Goal: Check status: Check status

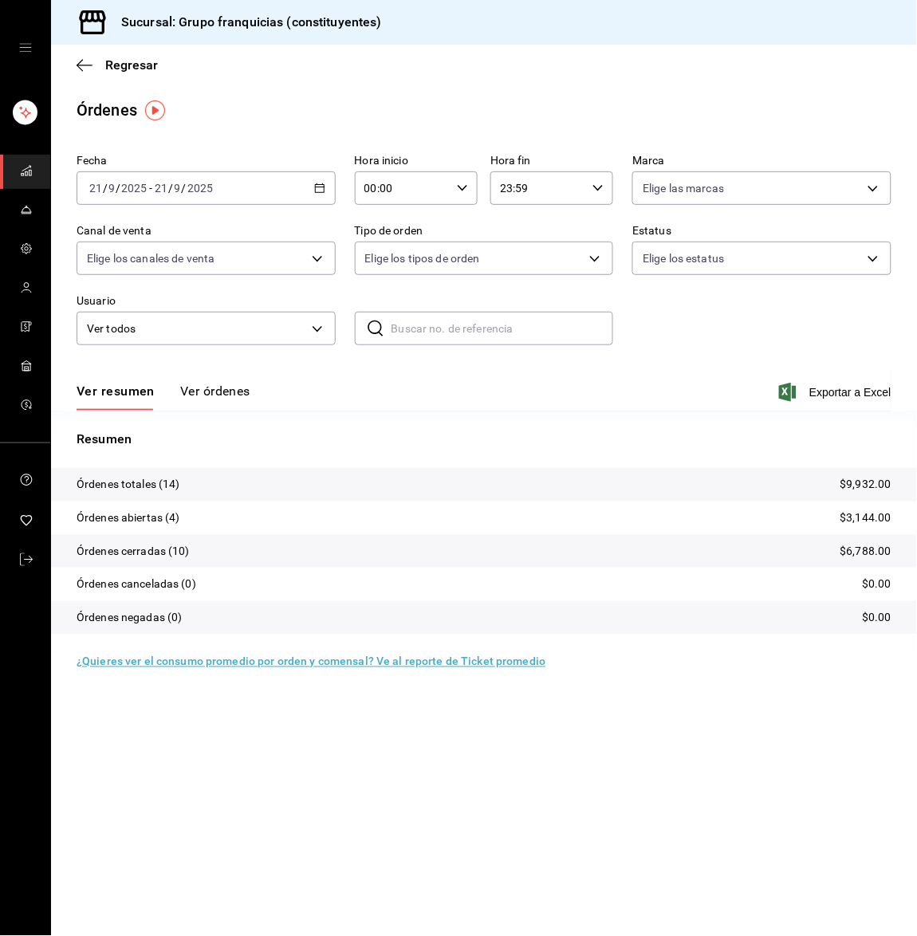
click at [221, 399] on button "Ver órdenes" at bounding box center [215, 397] width 70 height 27
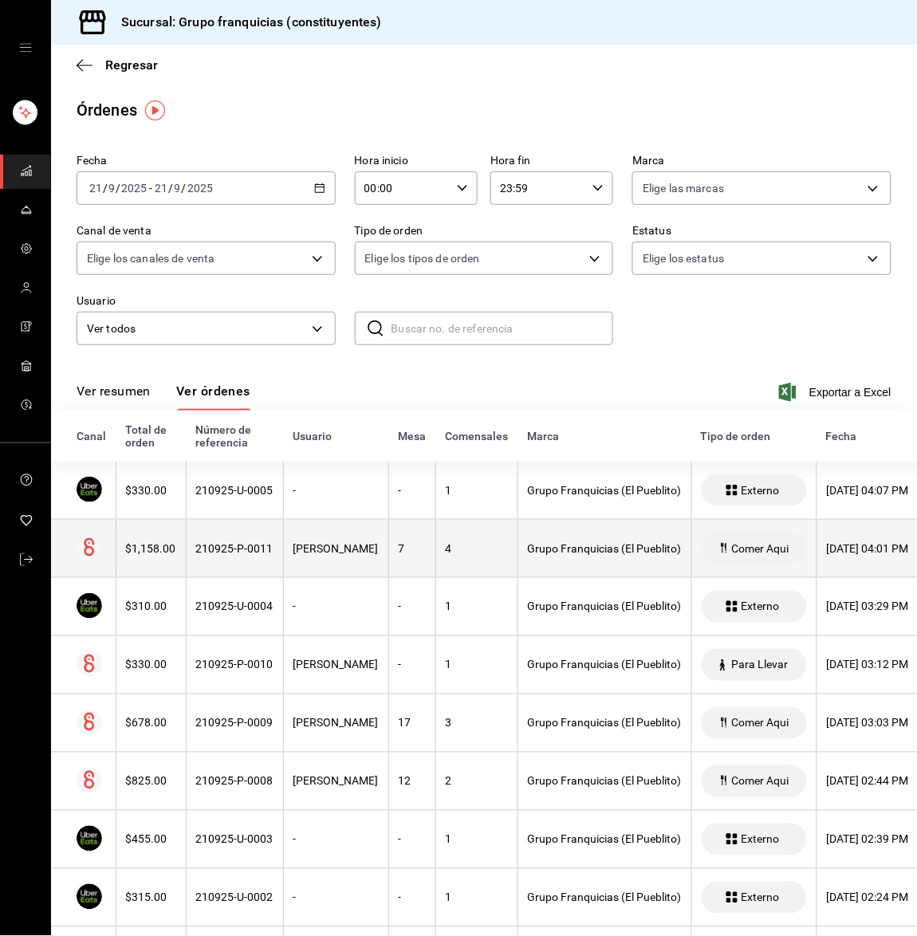
click at [203, 561] on th "210925-P-0011" at bounding box center [234, 549] width 97 height 58
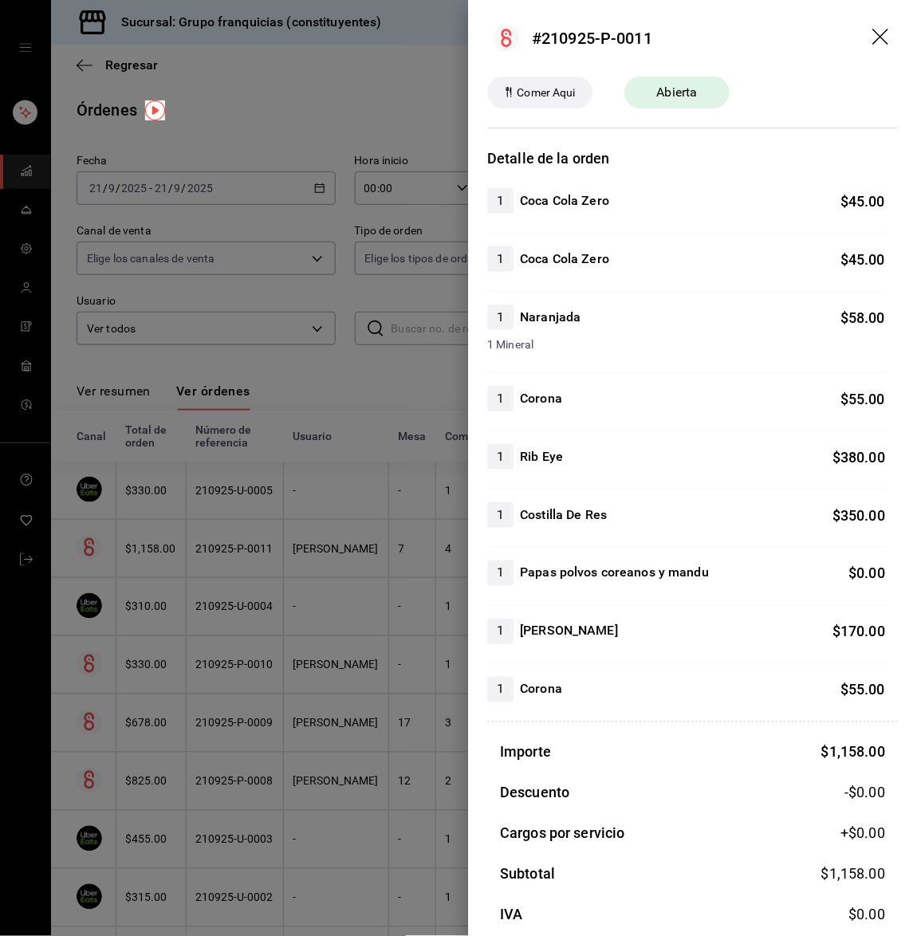
click at [130, 368] on div at bounding box center [458, 468] width 917 height 936
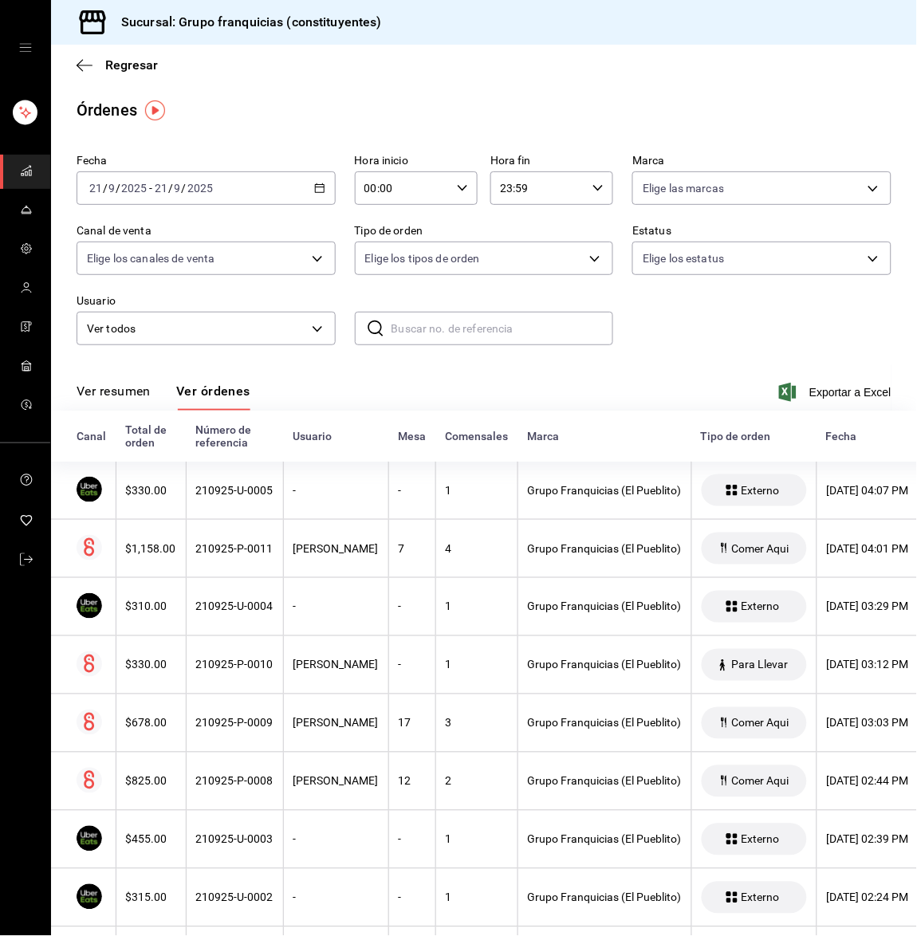
click at [35, 167] on link "mailbox folders" at bounding box center [25, 172] width 50 height 34
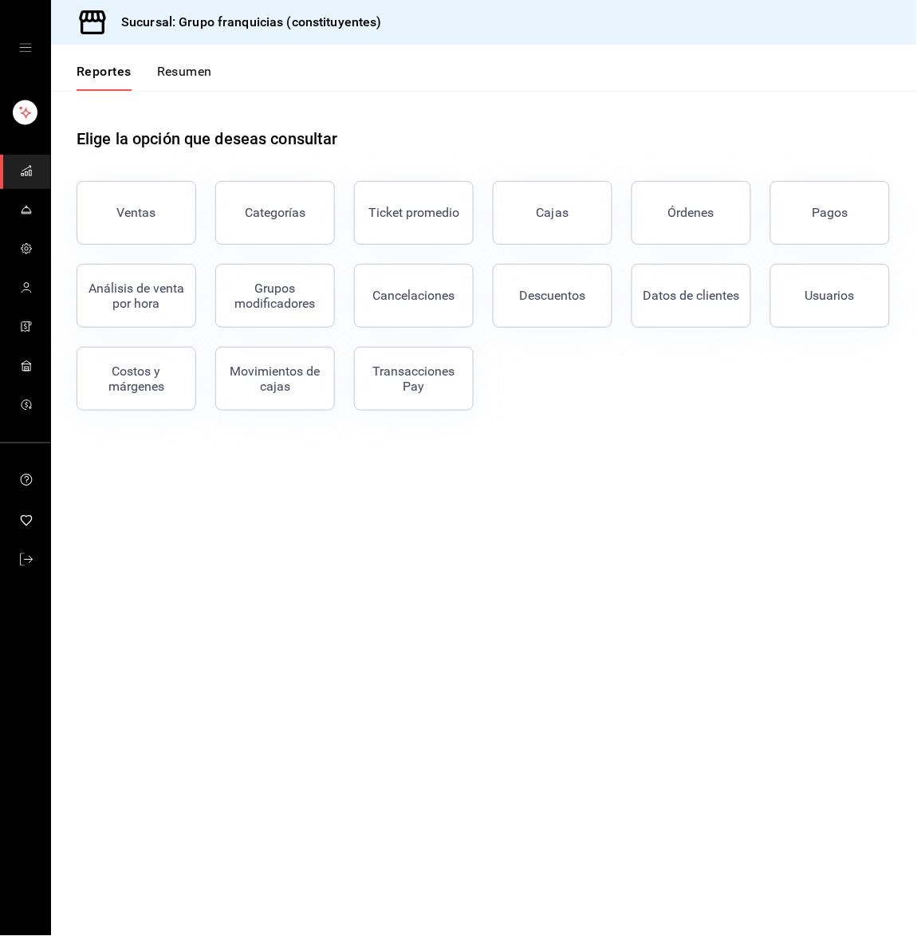
click at [194, 79] on button "Resumen" at bounding box center [184, 77] width 55 height 27
